Goal: Transaction & Acquisition: Book appointment/travel/reservation

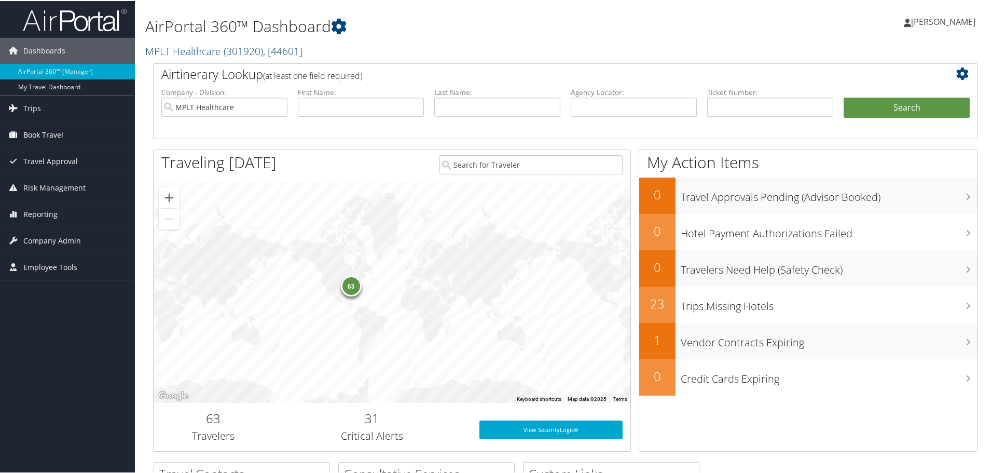
click at [33, 135] on span "Book Travel" at bounding box center [43, 134] width 40 height 26
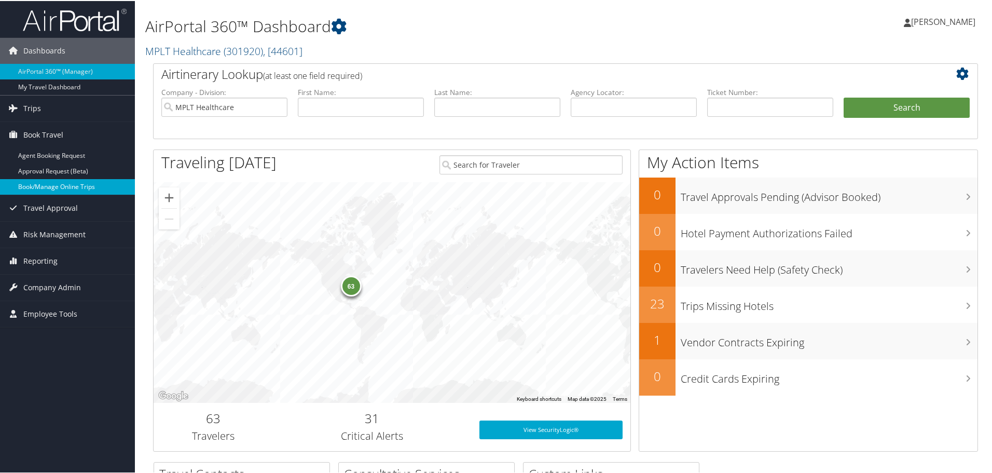
click at [26, 184] on link "Book/Manage Online Trips" at bounding box center [67, 186] width 135 height 16
